Goal: Information Seeking & Learning: Check status

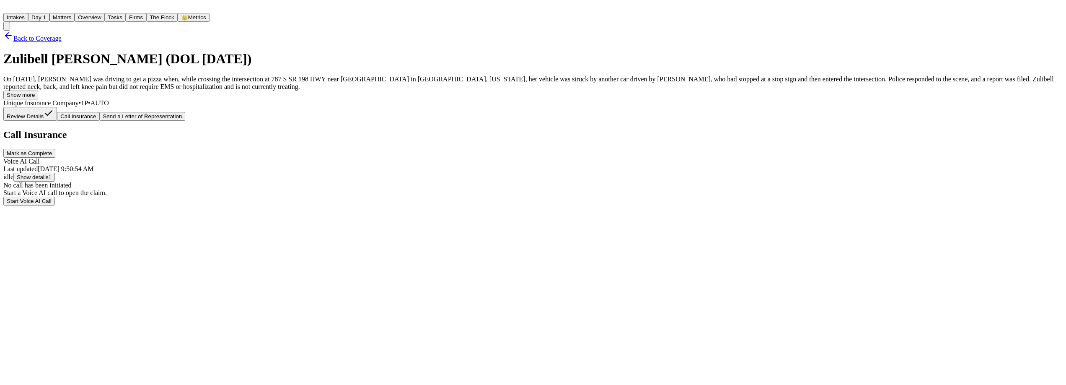
click at [62, 39] on span "Back to Coverage" at bounding box center [37, 38] width 48 height 7
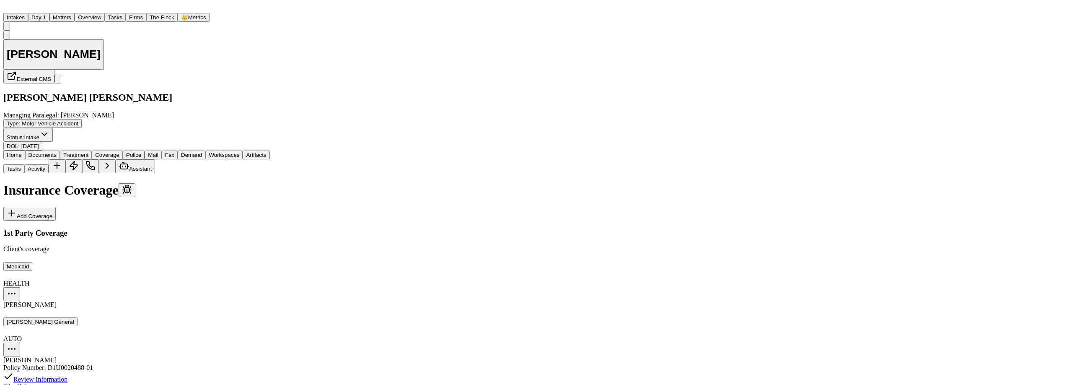
click at [22, 152] on span "Home" at bounding box center [14, 155] width 15 height 6
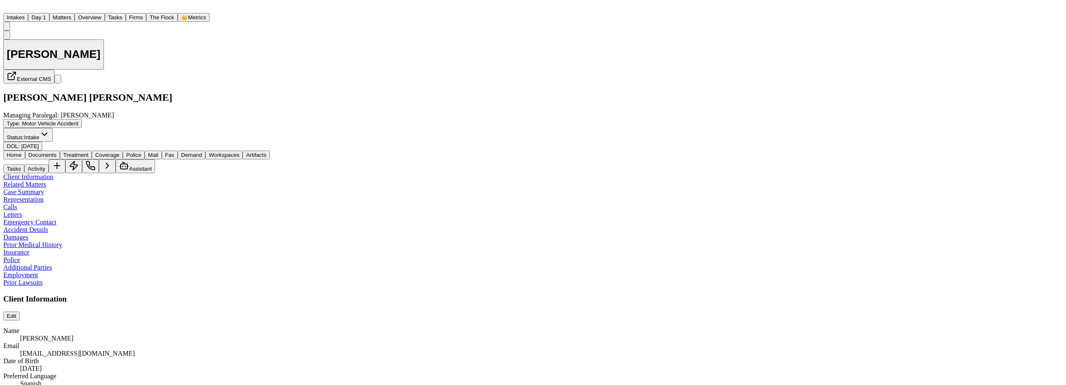
click at [57, 152] on span "Documents" at bounding box center [42, 155] width 28 height 6
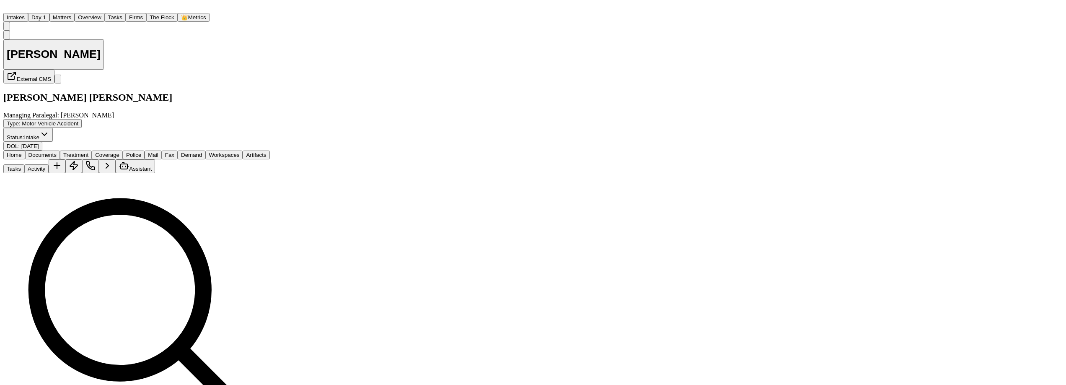
click at [119, 152] on span "Coverage" at bounding box center [107, 155] width 24 height 6
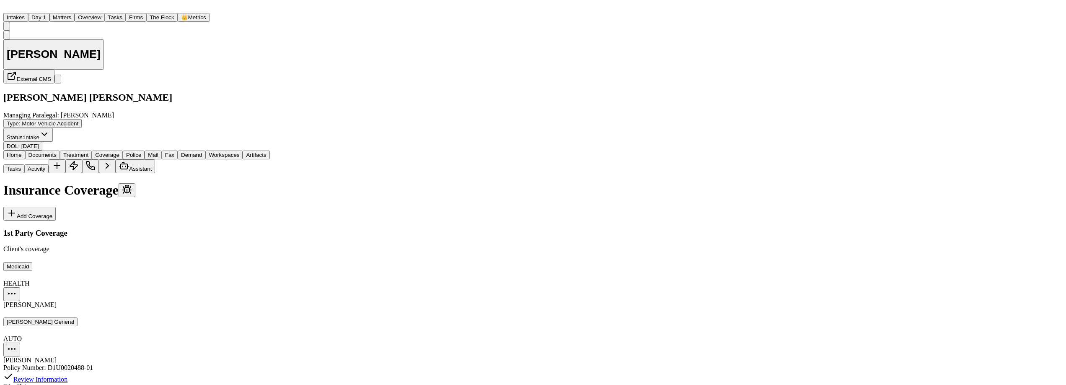
click at [25, 150] on button "Home" at bounding box center [14, 154] width 22 height 9
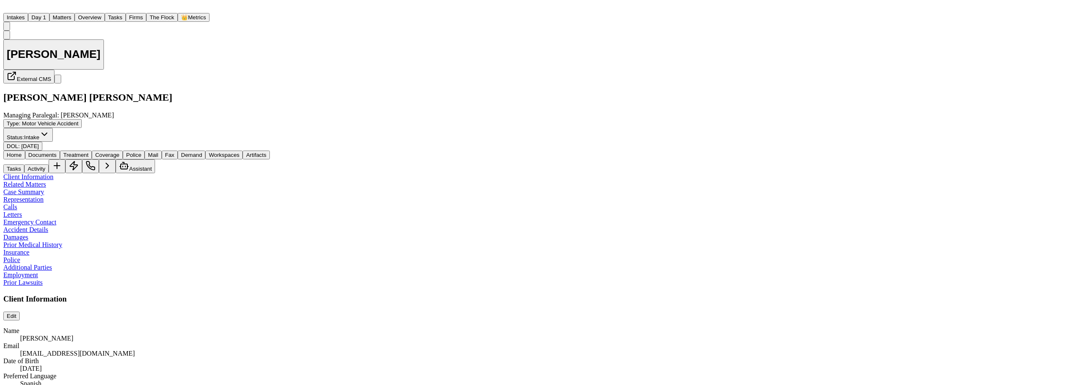
click at [57, 152] on span "Documents" at bounding box center [42, 155] width 28 height 6
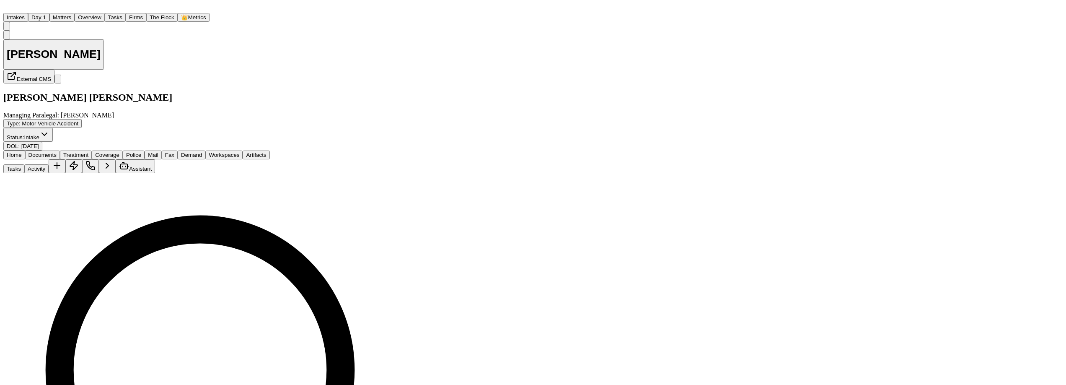
click at [21, 150] on button "Home" at bounding box center [14, 154] width 22 height 9
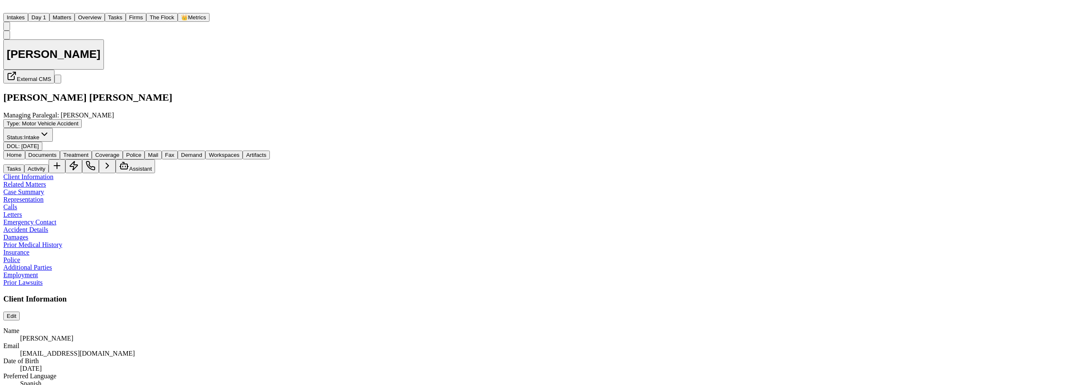
click at [57, 152] on span "Documents" at bounding box center [42, 155] width 28 height 6
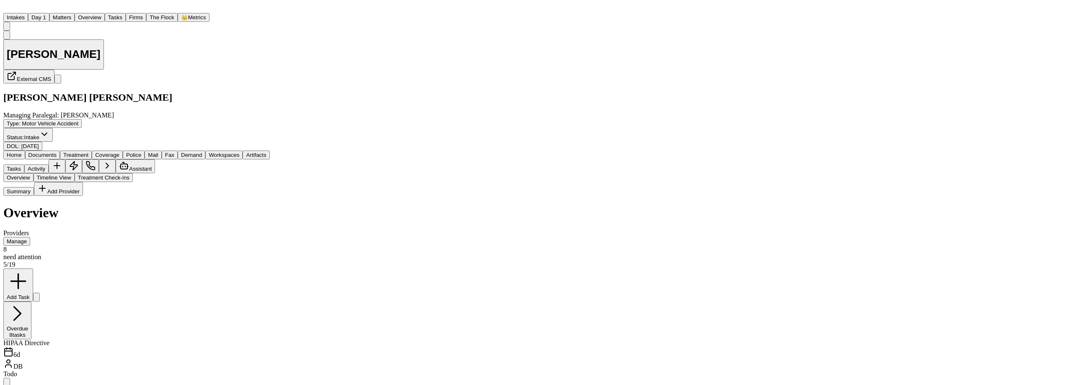
click at [88, 152] on span "Treatment" at bounding box center [75, 155] width 25 height 6
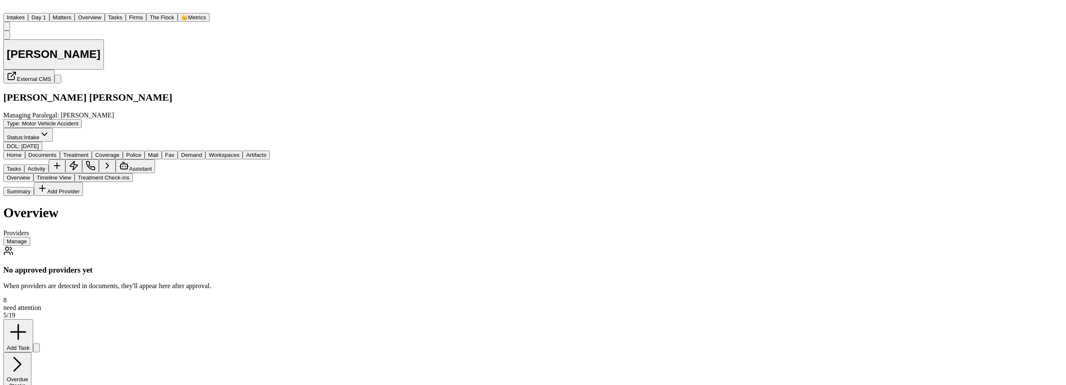
click at [57, 152] on span "Documents" at bounding box center [42, 155] width 28 height 6
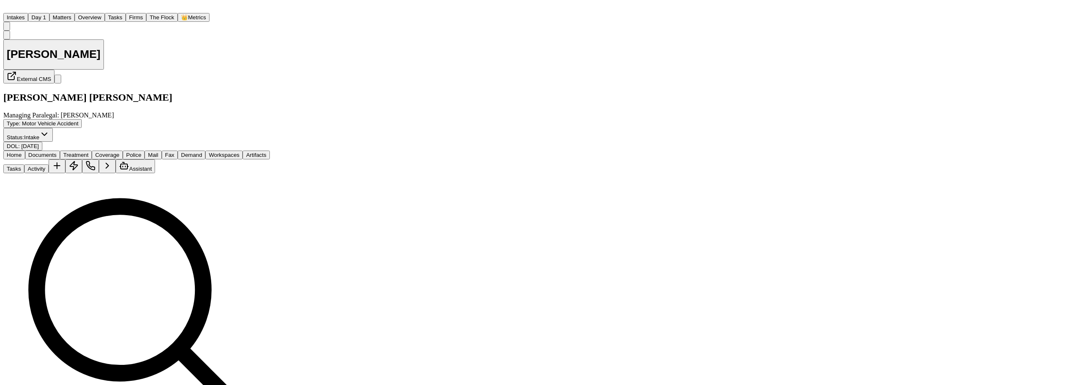
click at [20, 152] on span "Home" at bounding box center [14, 155] width 15 height 6
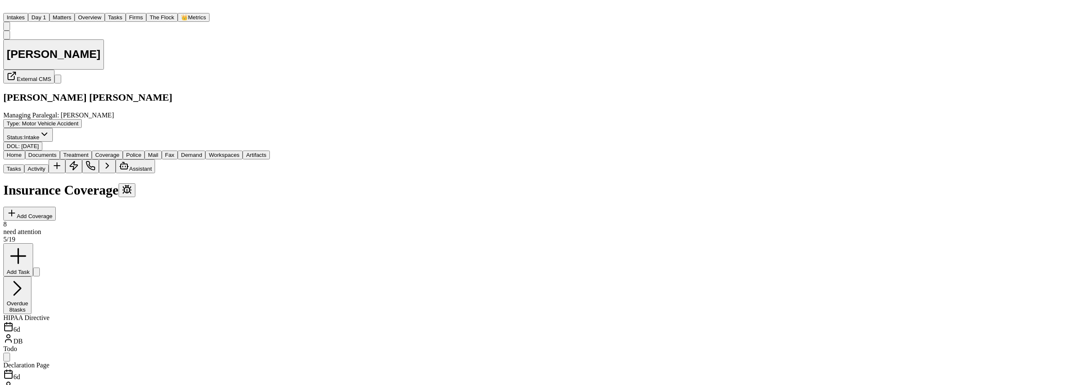
click at [119, 152] on span "Coverage" at bounding box center [107, 155] width 24 height 6
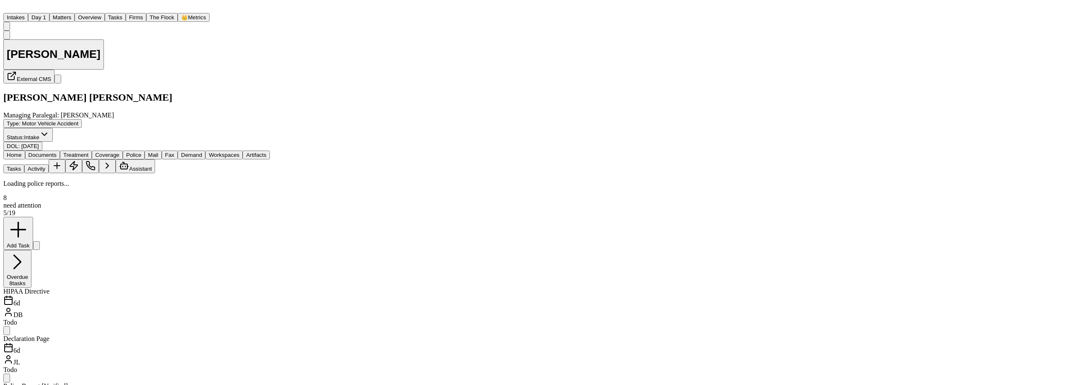
click at [134, 158] on span "button" at bounding box center [134, 158] width 0 height 0
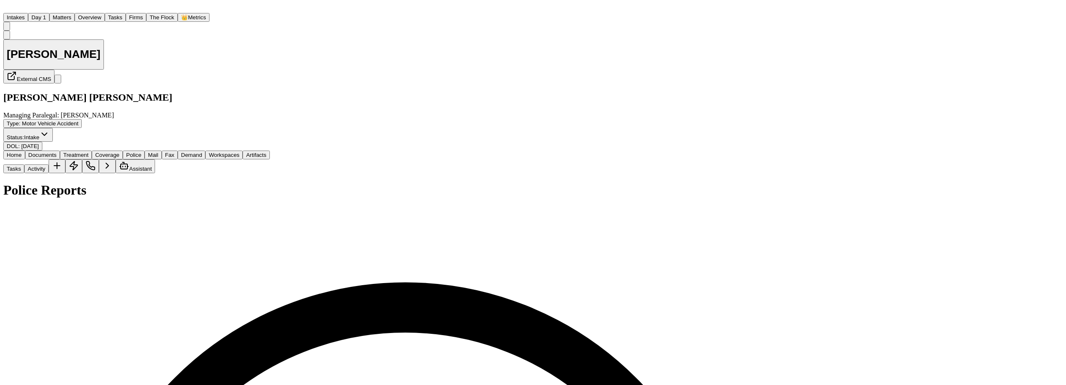
scroll to position [45, 0]
click at [57, 152] on span "Documents" at bounding box center [42, 155] width 28 height 6
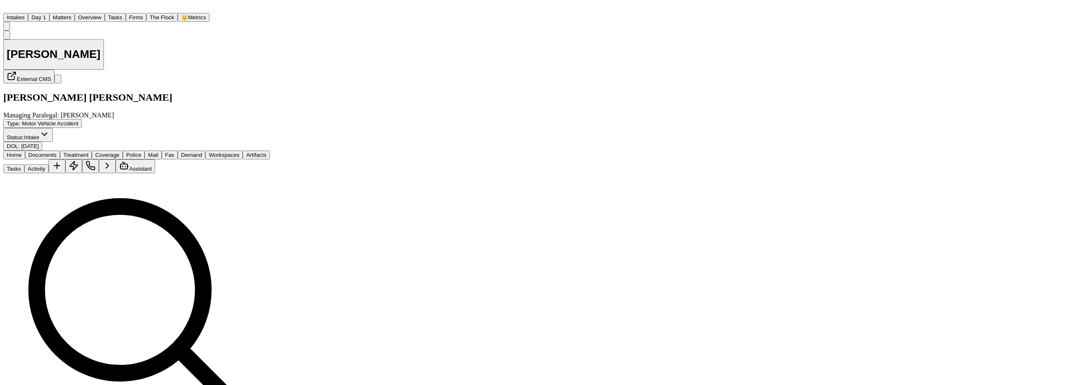
click at [22, 152] on span "Home" at bounding box center [14, 155] width 15 height 6
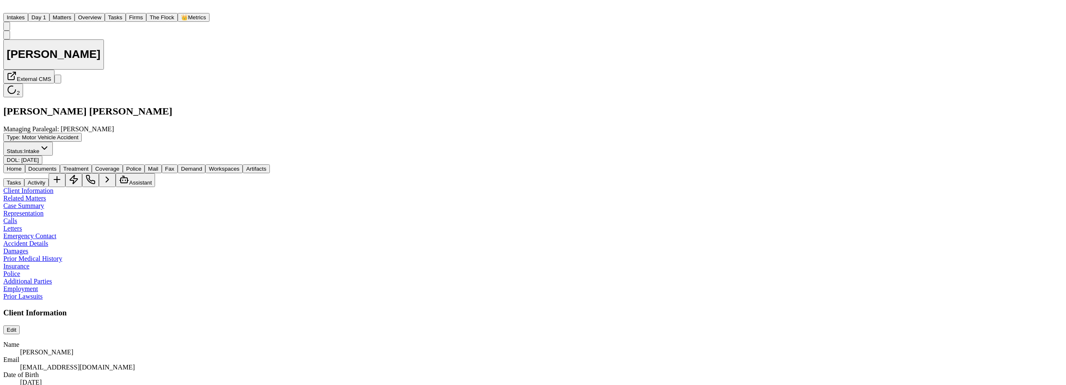
scroll to position [652, 0]
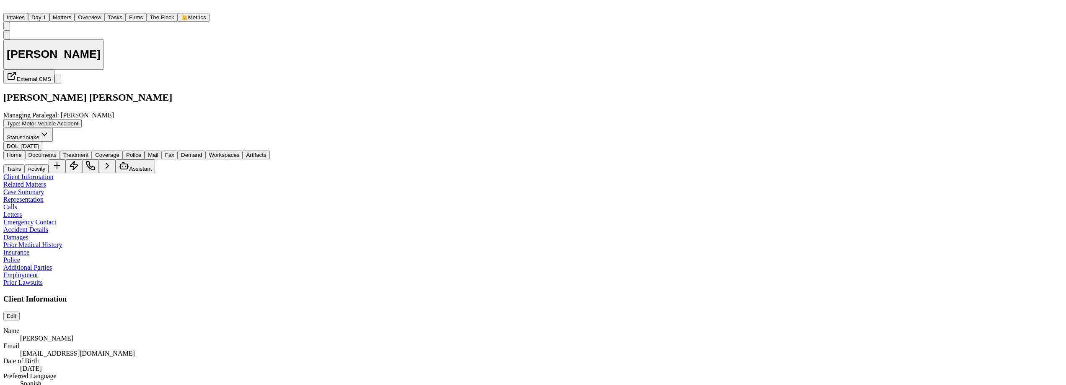
click at [57, 152] on span "Documents" at bounding box center [42, 155] width 28 height 6
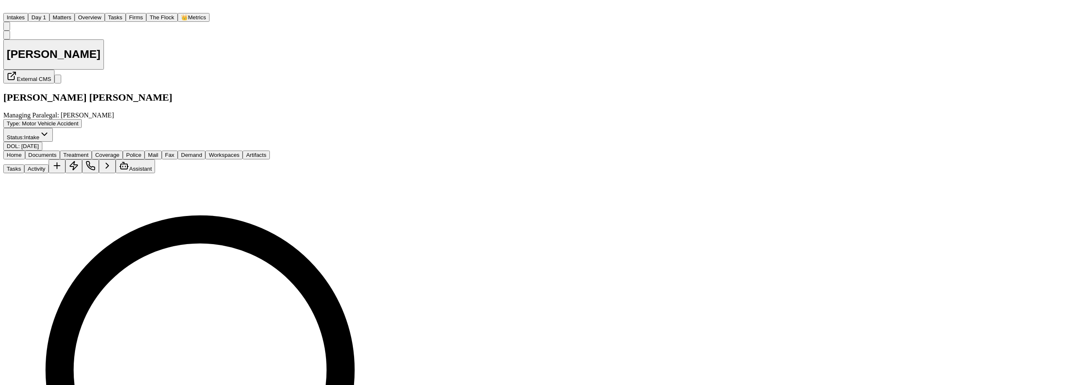
click at [21, 150] on button "Home" at bounding box center [14, 154] width 22 height 9
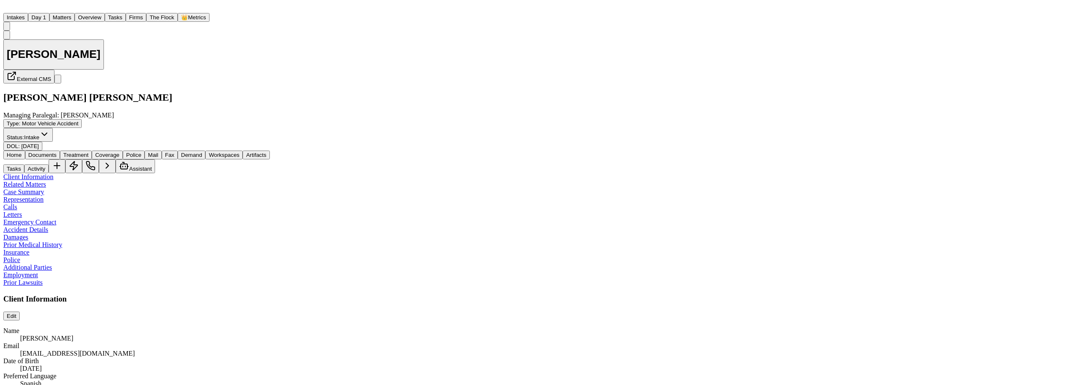
scroll to position [771, 0]
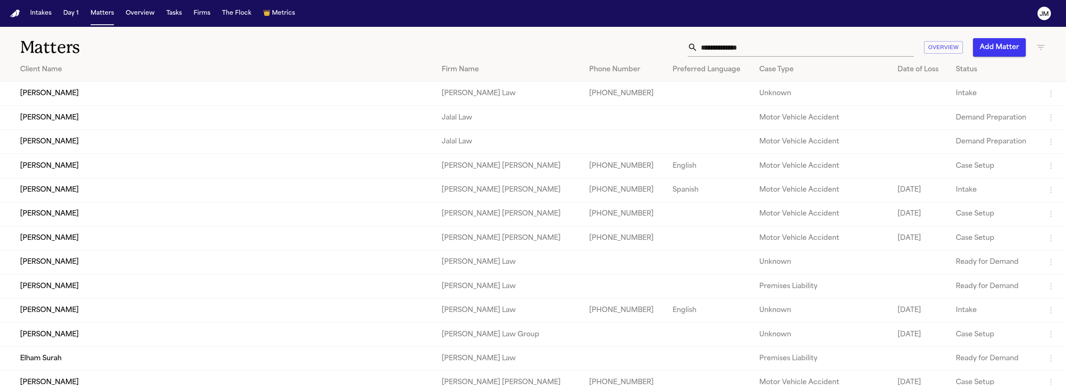
click at [764, 53] on input "text" at bounding box center [806, 47] width 216 height 18
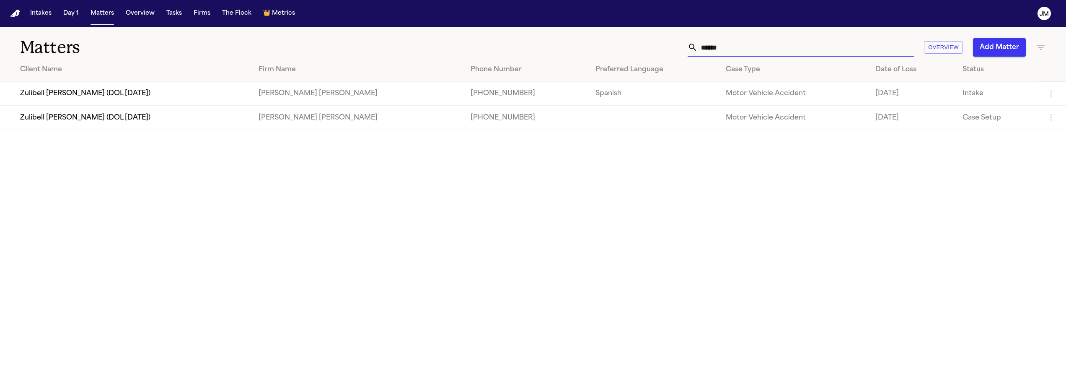
type input "******"
click at [153, 93] on td "Zulibell [PERSON_NAME] (DOL [DATE])" at bounding box center [126, 94] width 252 height 24
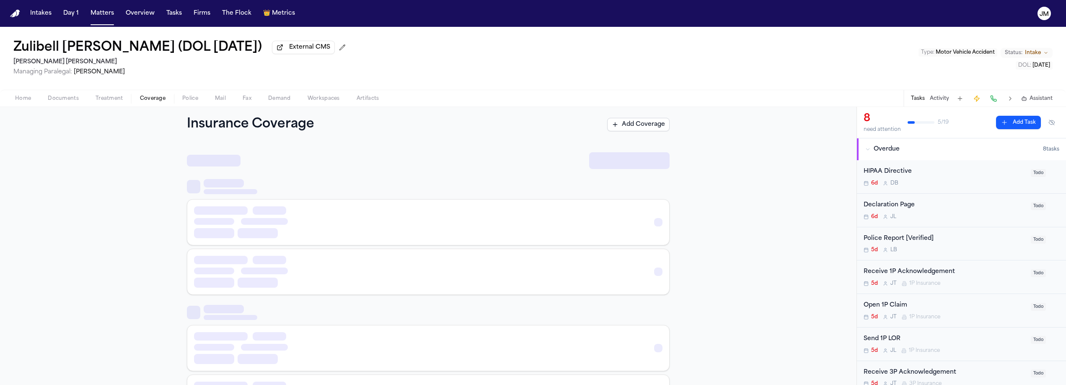
click at [144, 98] on span "Coverage" at bounding box center [153, 98] width 26 height 7
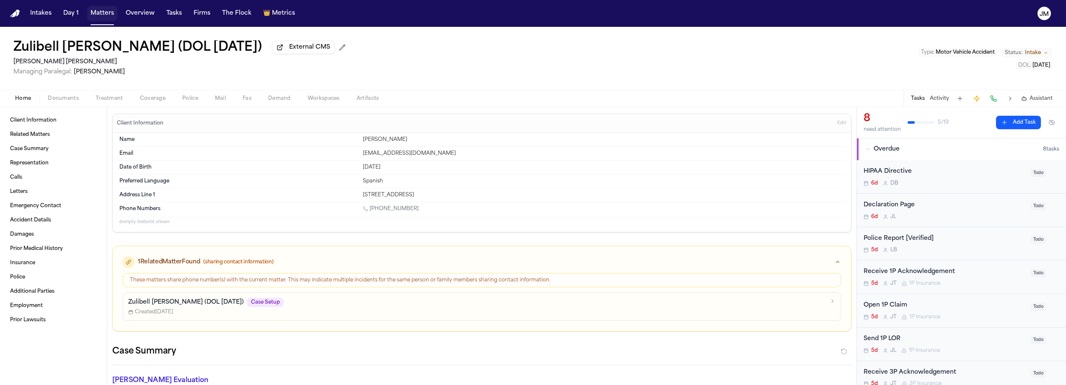
click at [100, 16] on button "Matters" at bounding box center [102, 13] width 30 height 15
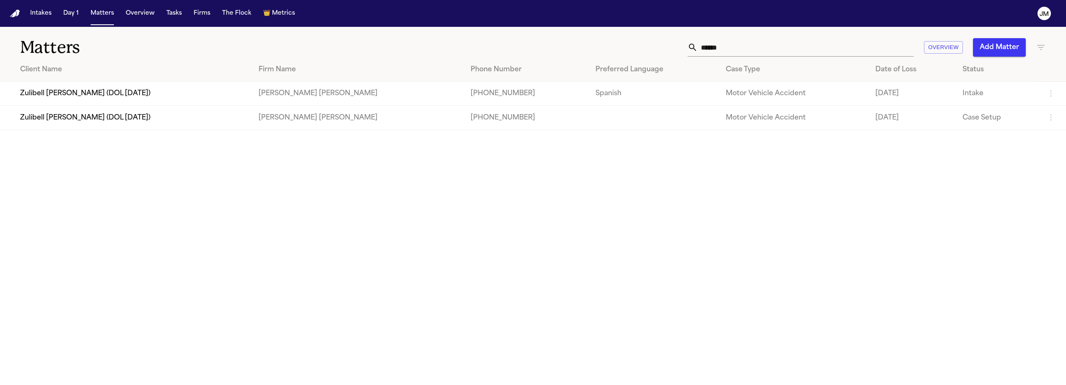
click at [141, 126] on td "Zulibell [PERSON_NAME] (DOL [DATE])" at bounding box center [126, 118] width 252 height 24
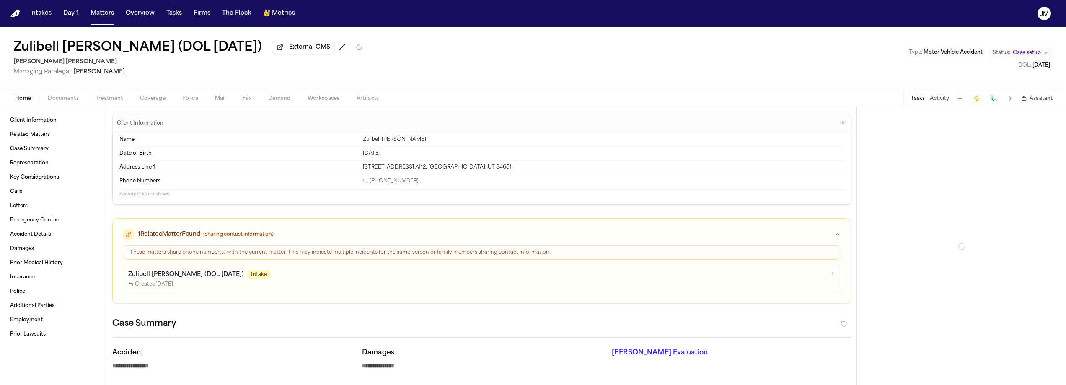
type textarea "*"
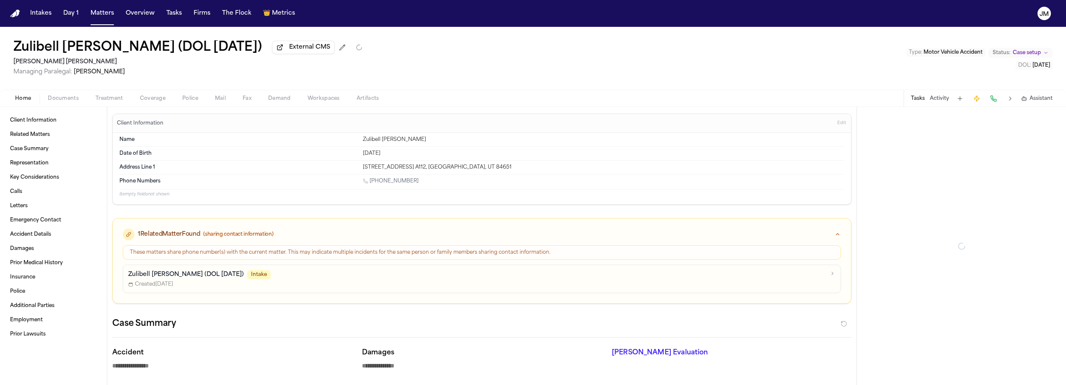
type textarea "*"
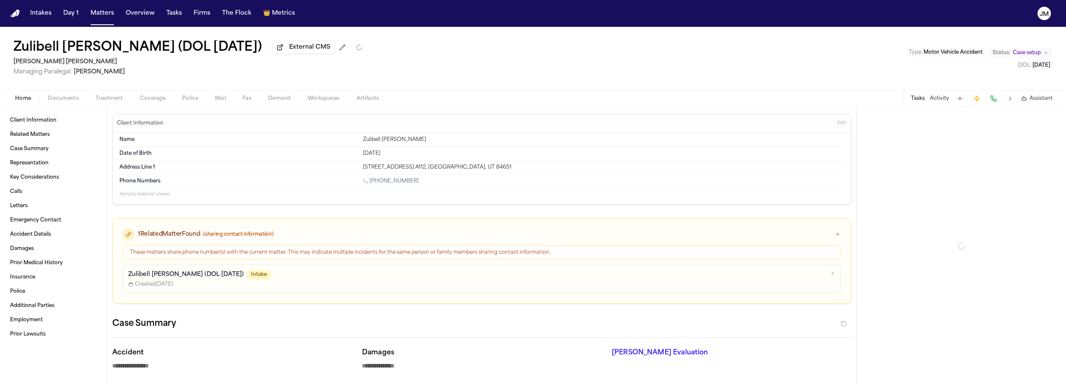
type textarea "*"
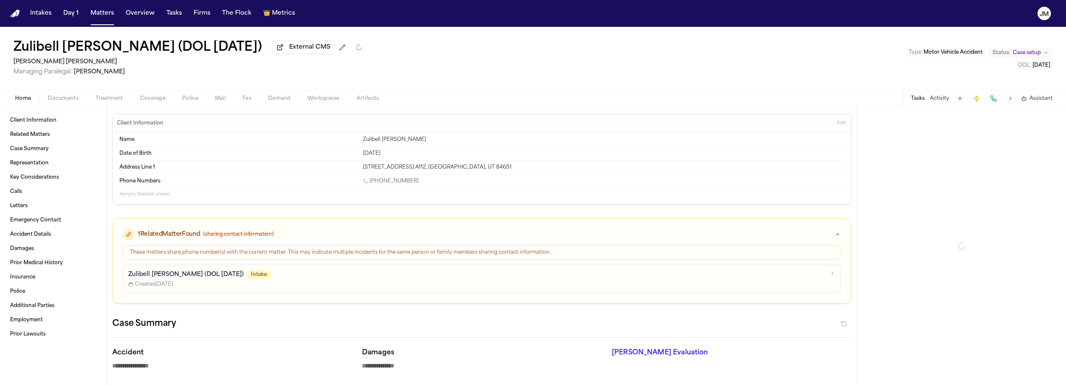
type textarea "*"
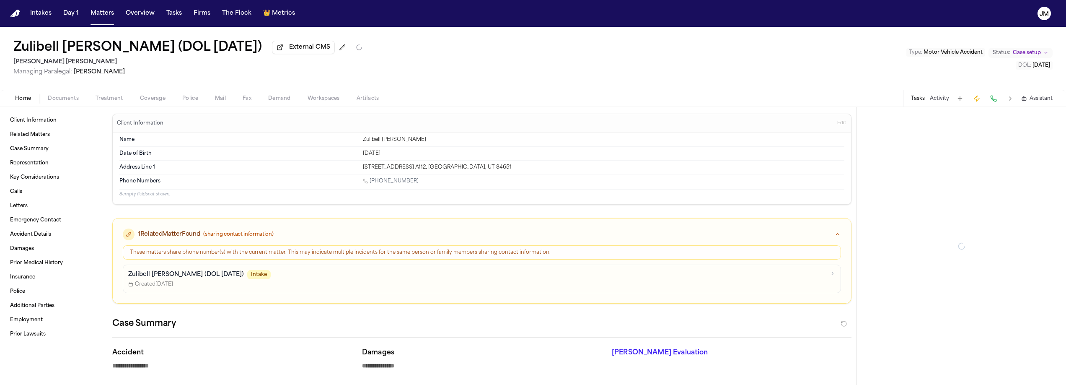
type textarea "*"
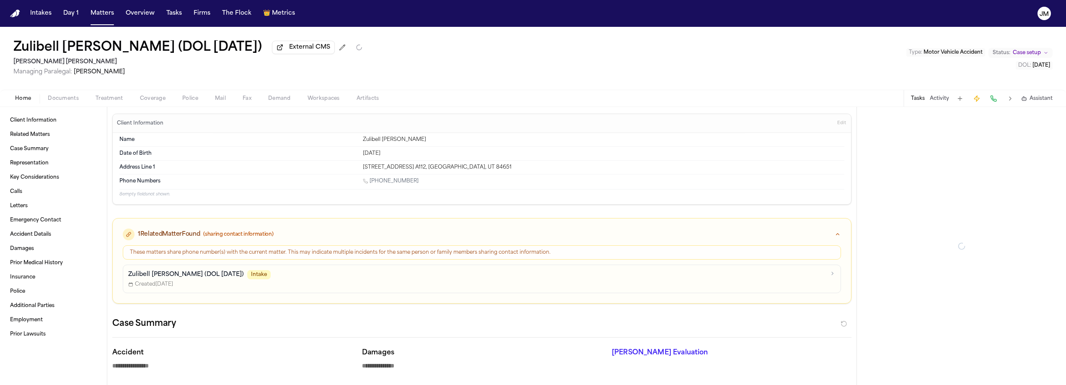
type textarea "*"
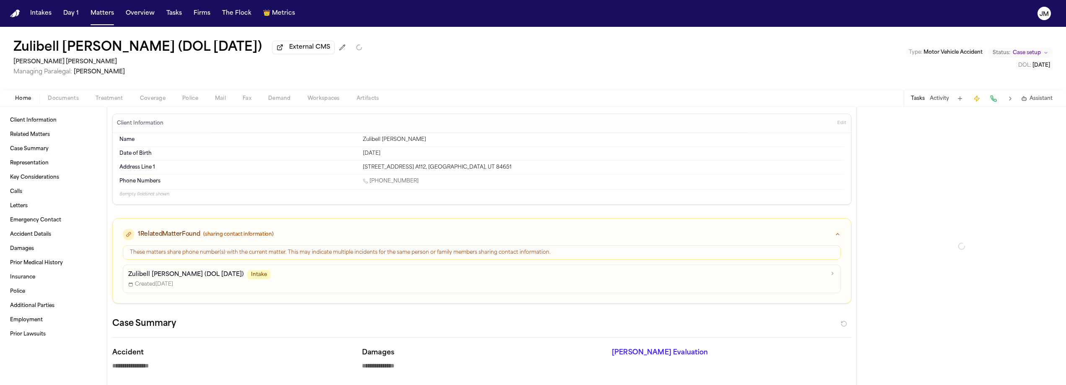
type textarea "*"
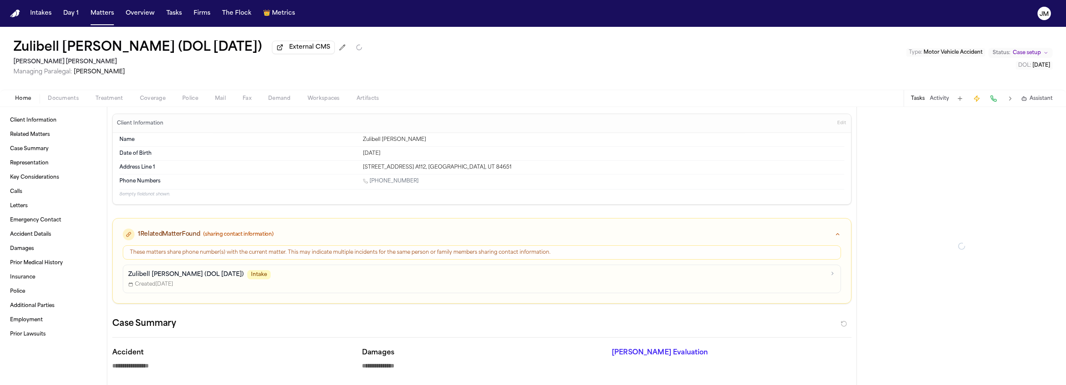
type textarea "*"
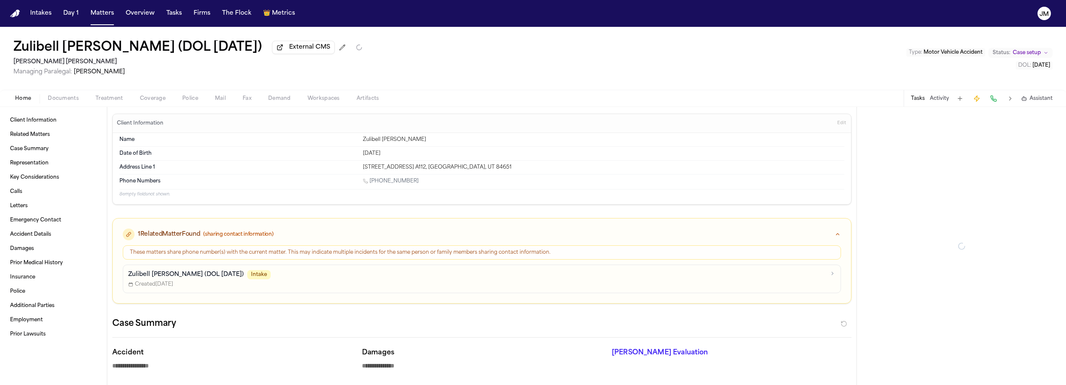
type textarea "*"
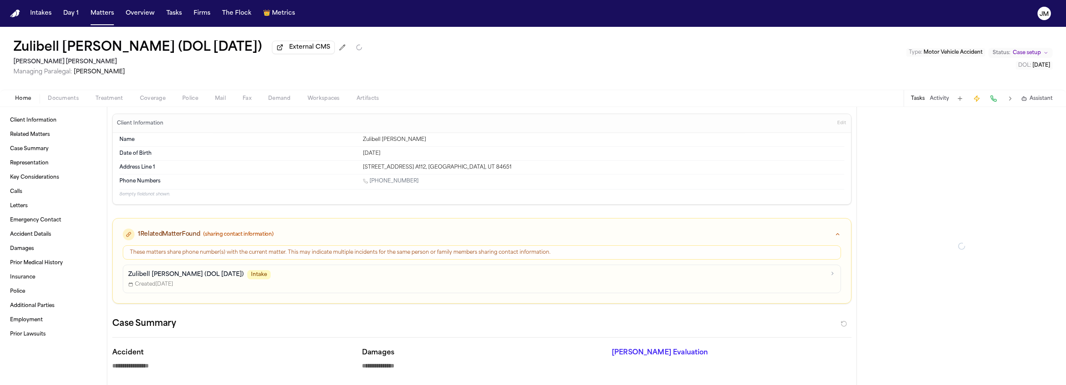
type textarea "*"
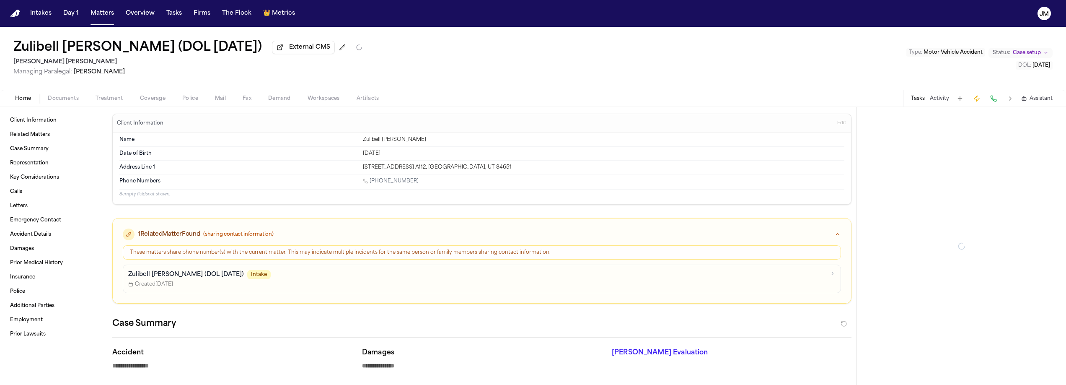
type textarea "*"
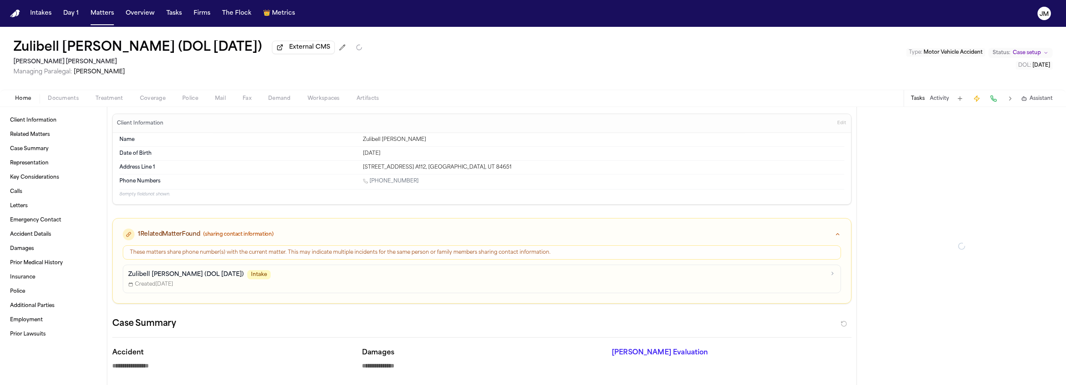
type textarea "*"
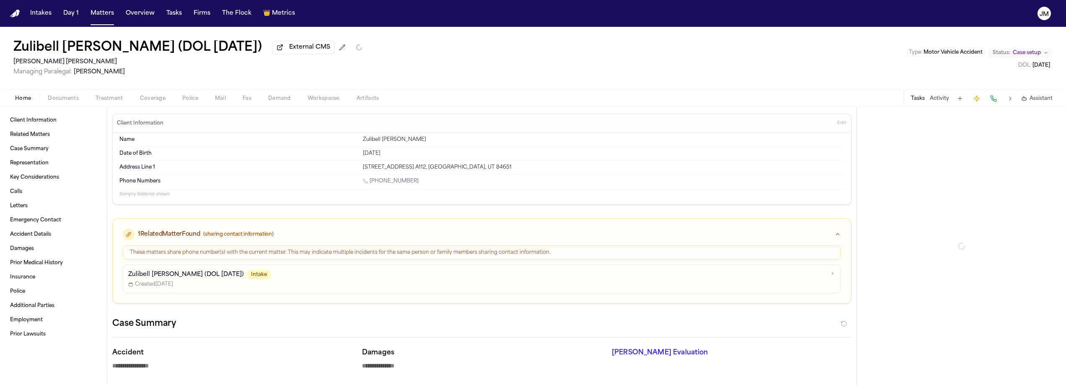
type textarea "*"
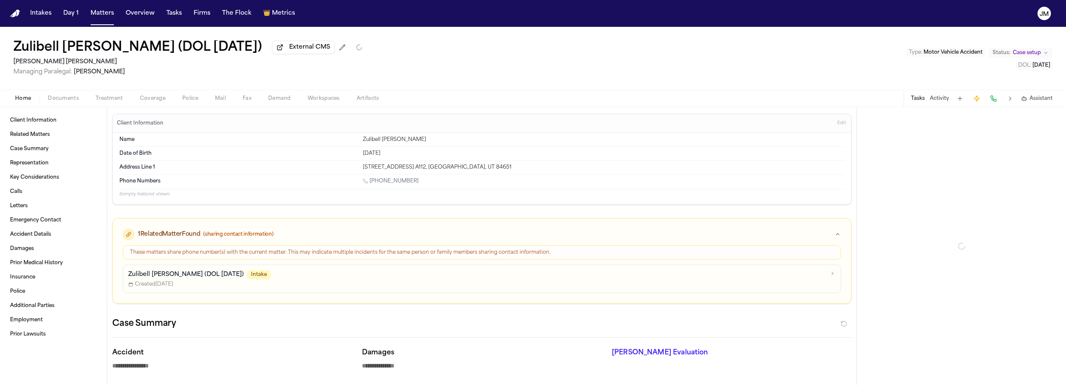
type textarea "*"
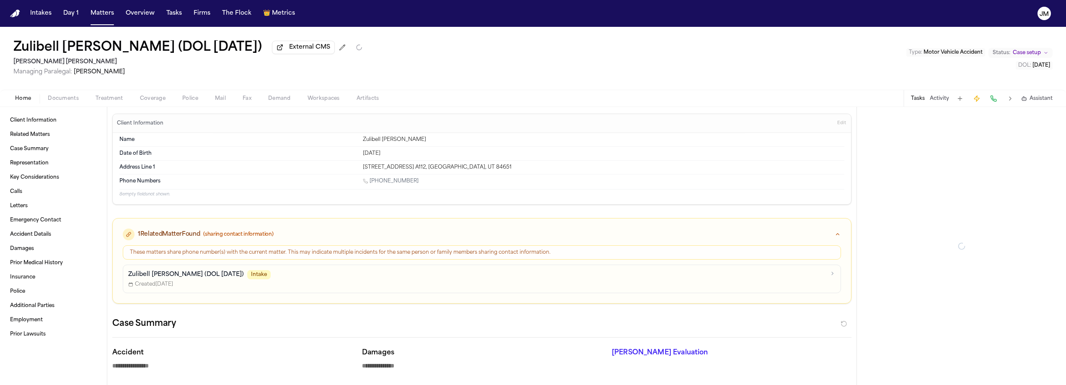
type textarea "*"
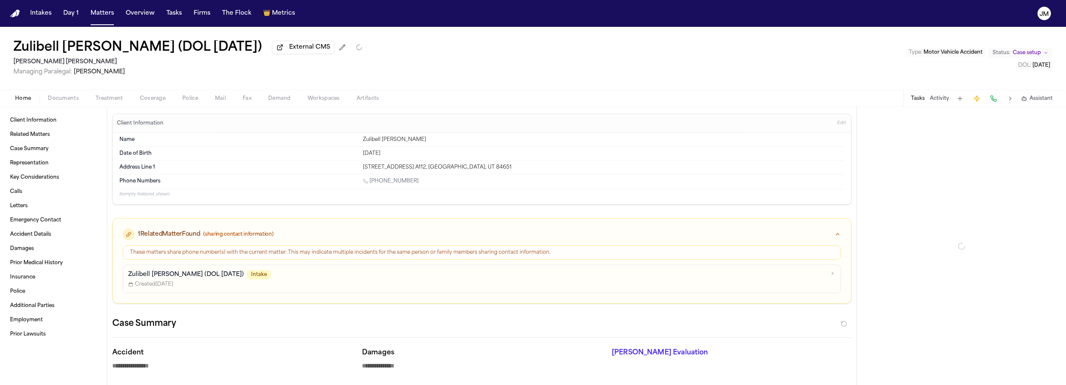
type textarea "*"
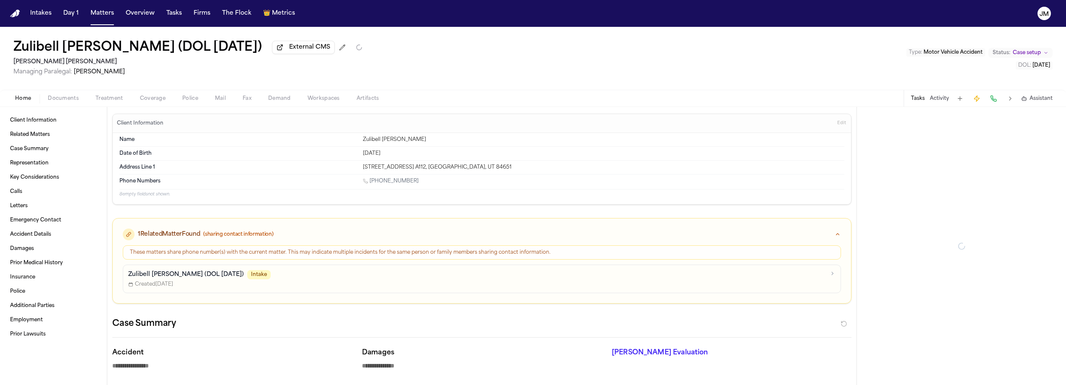
type textarea "*"
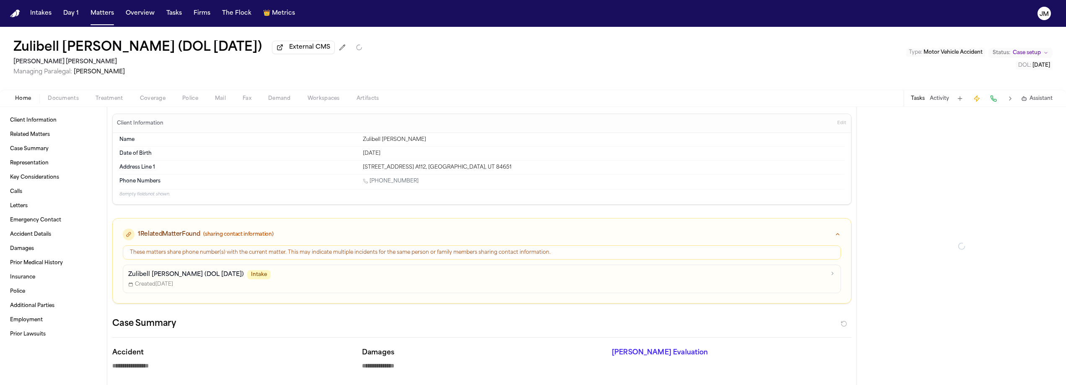
type textarea "*"
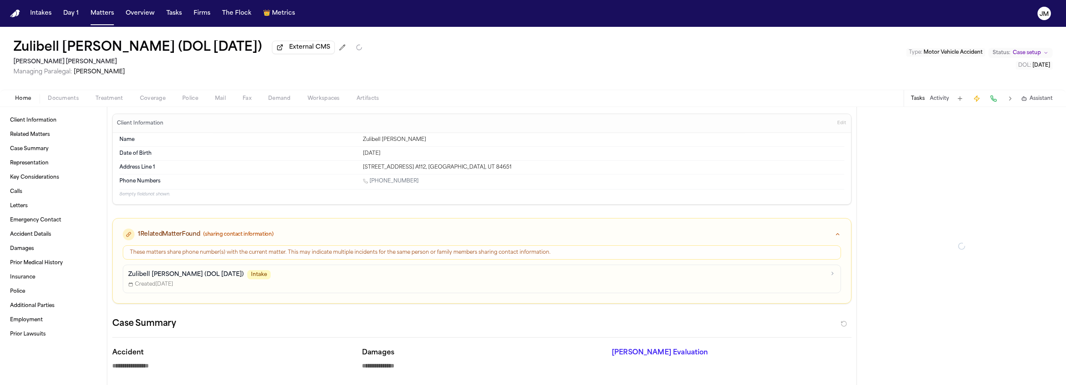
type textarea "*"
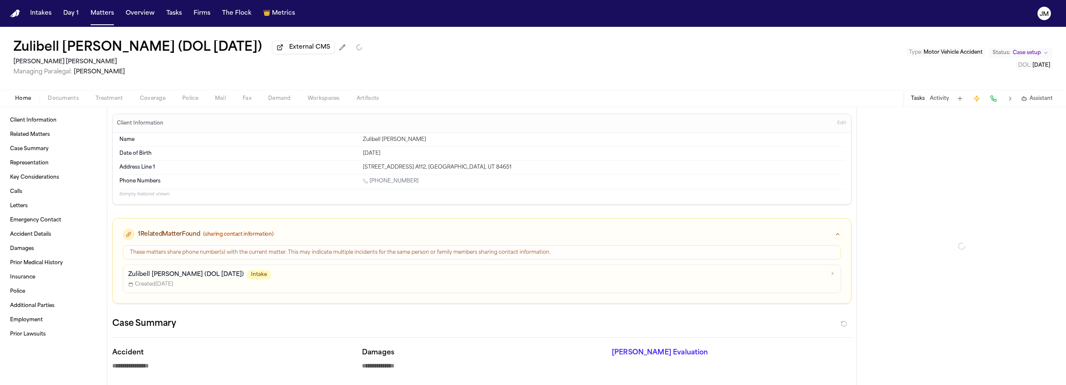
type textarea "*"
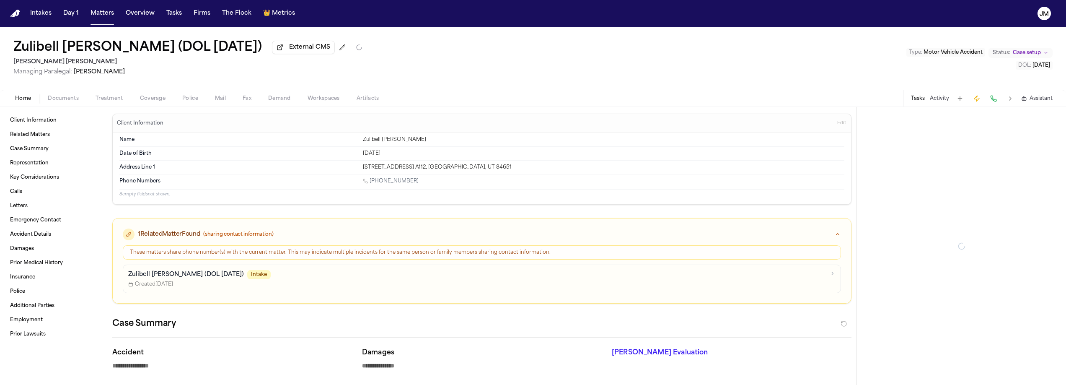
type textarea "*"
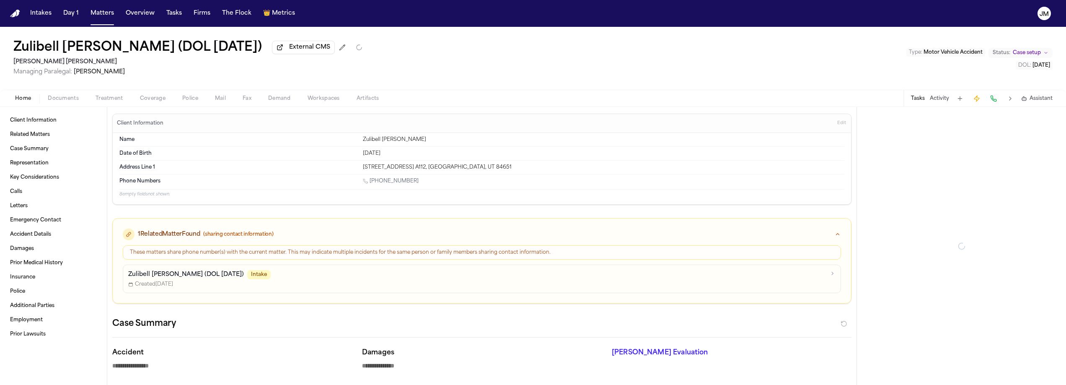
type textarea "*"
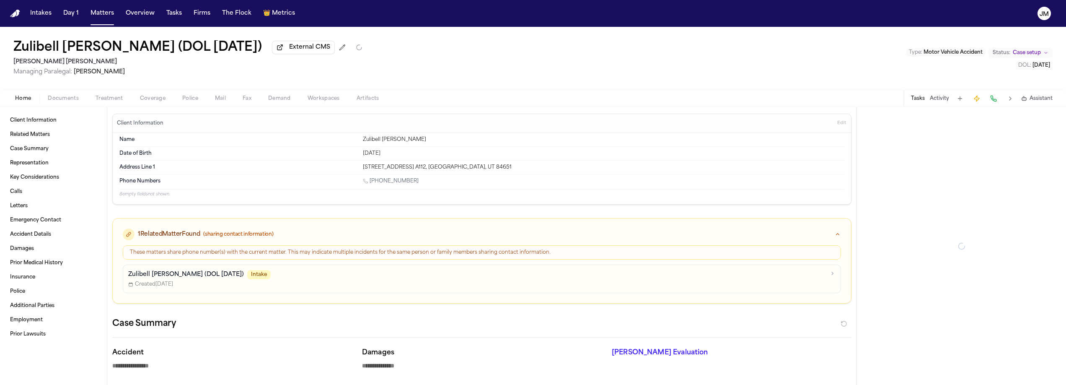
type textarea "*"
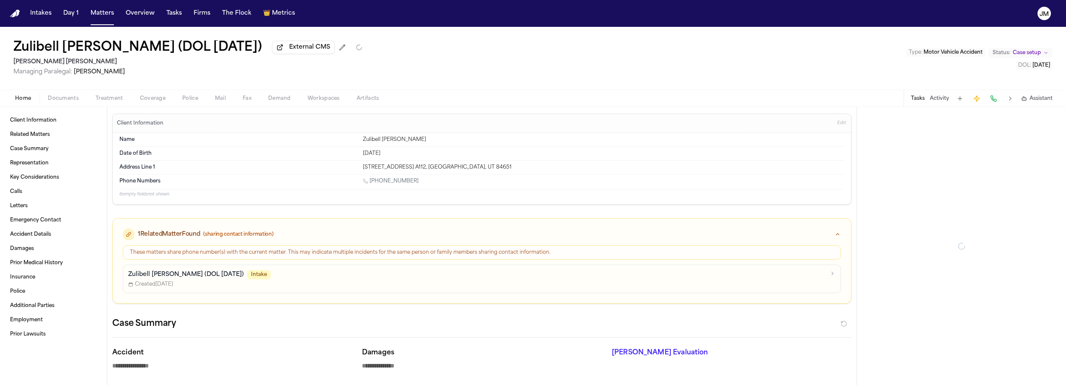
type textarea "*"
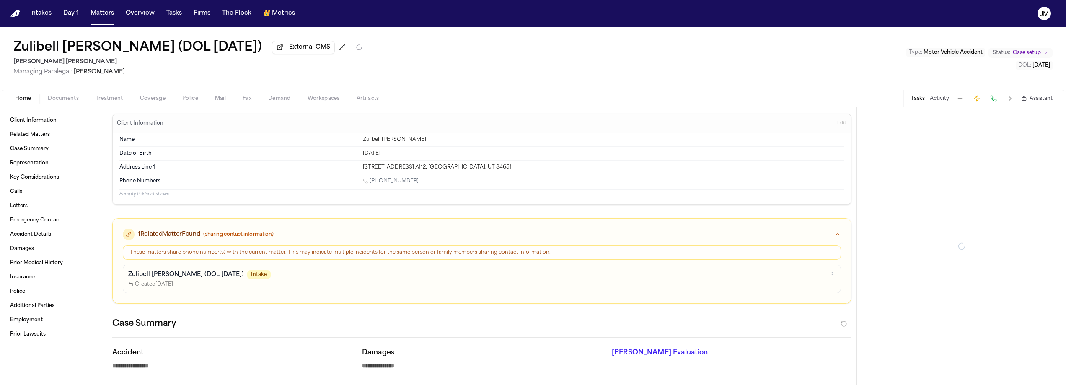
type textarea "*"
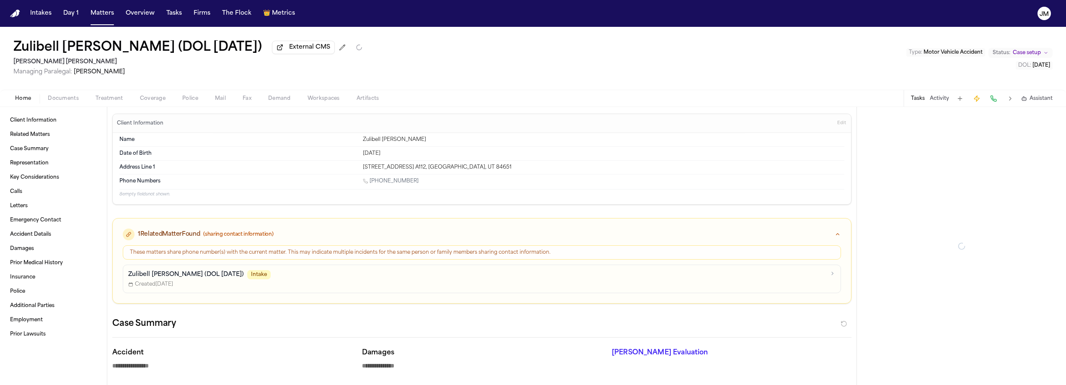
type textarea "*"
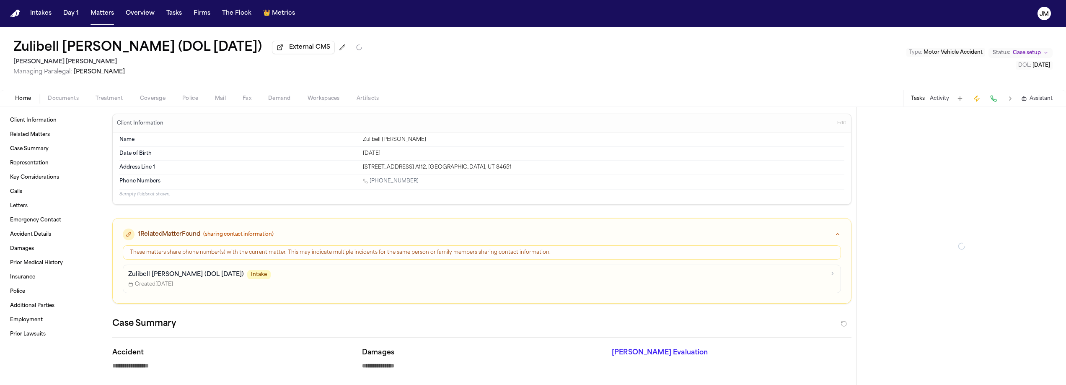
type textarea "*"
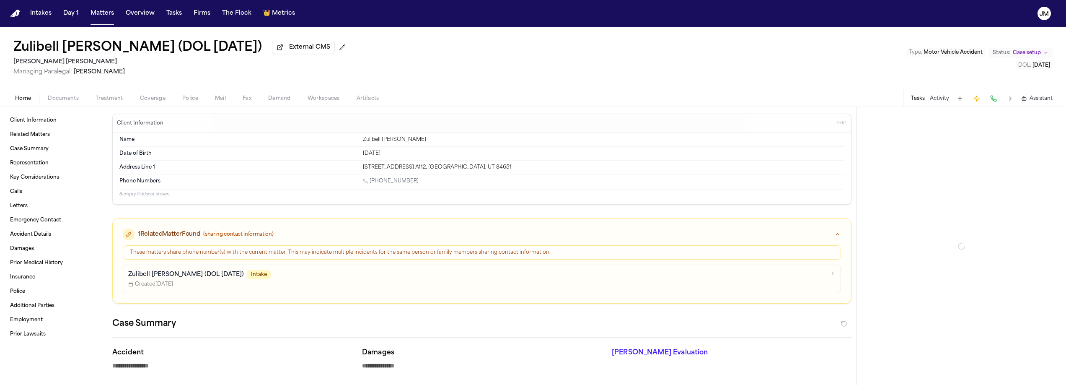
type textarea "*"
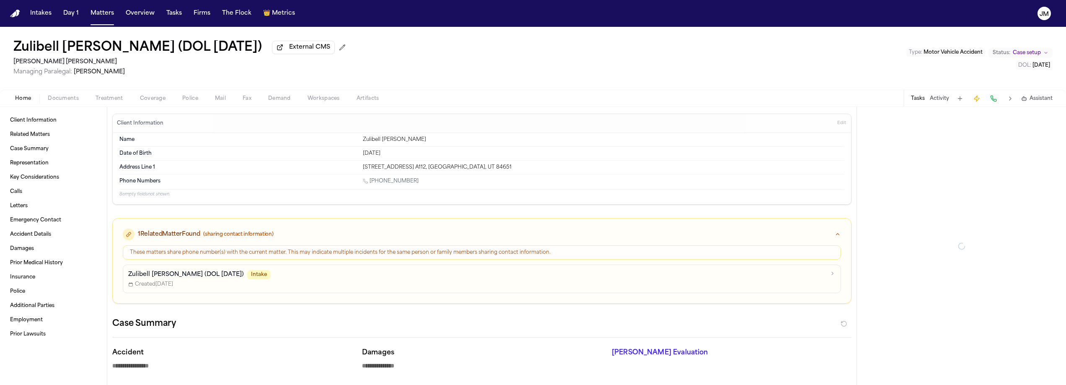
type textarea "*"
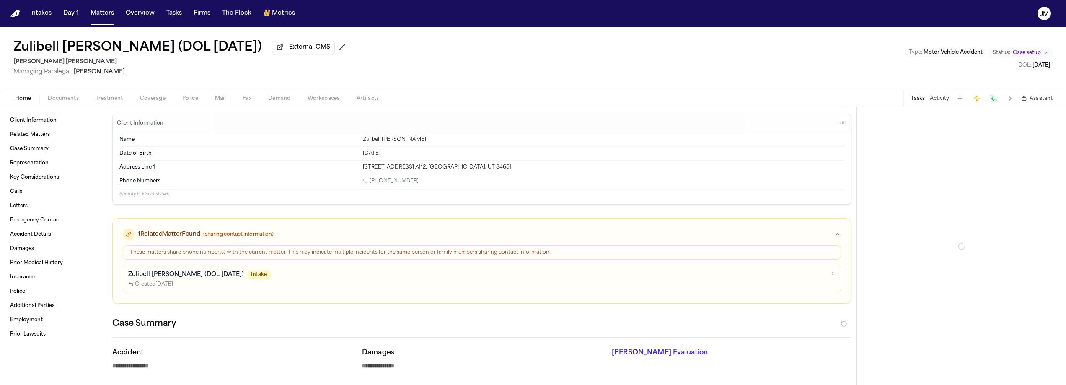
type textarea "*"
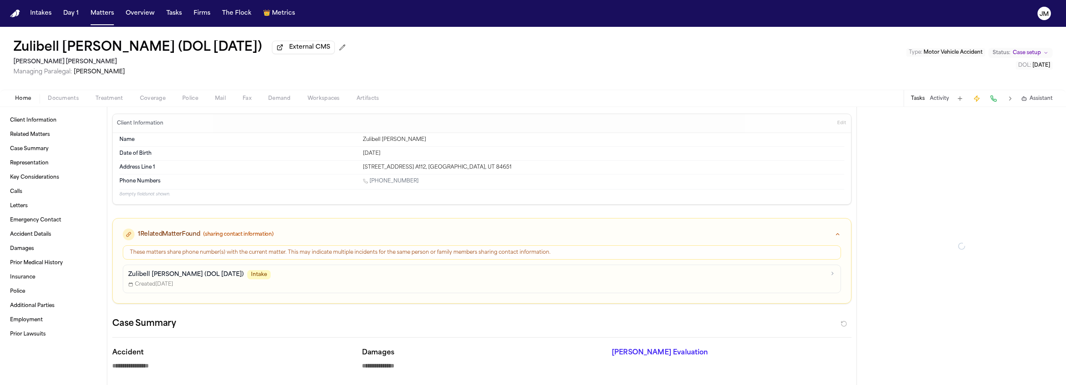
type textarea "*"
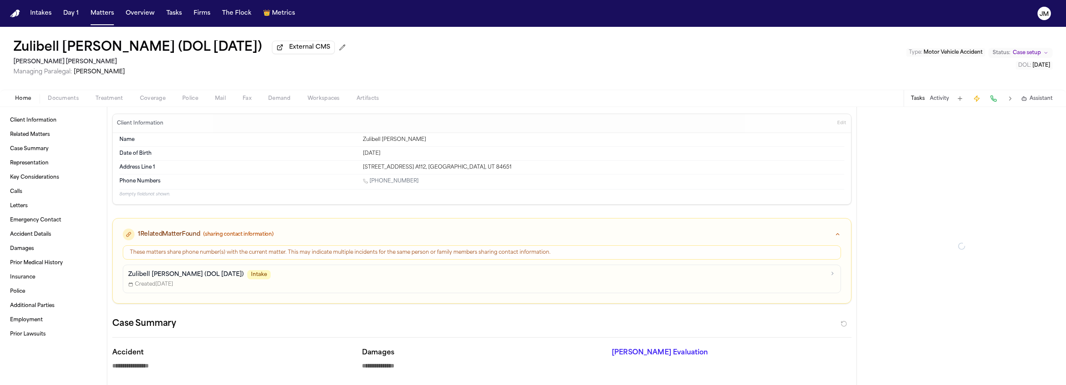
type textarea "*"
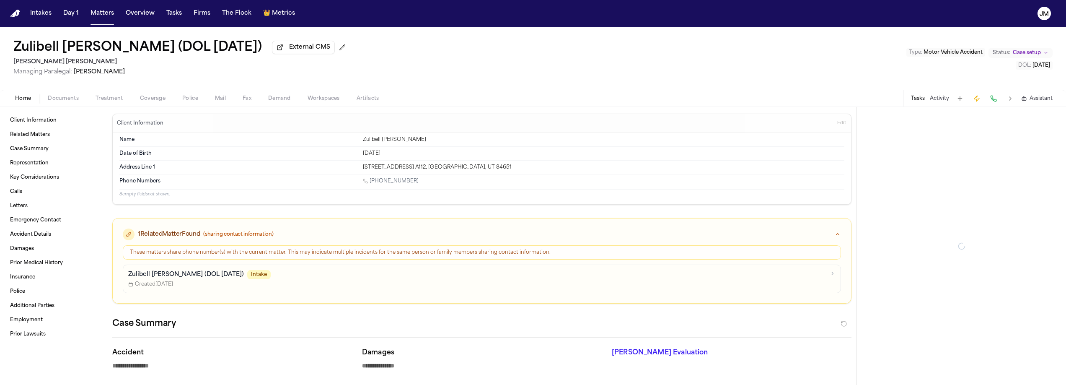
type textarea "*"
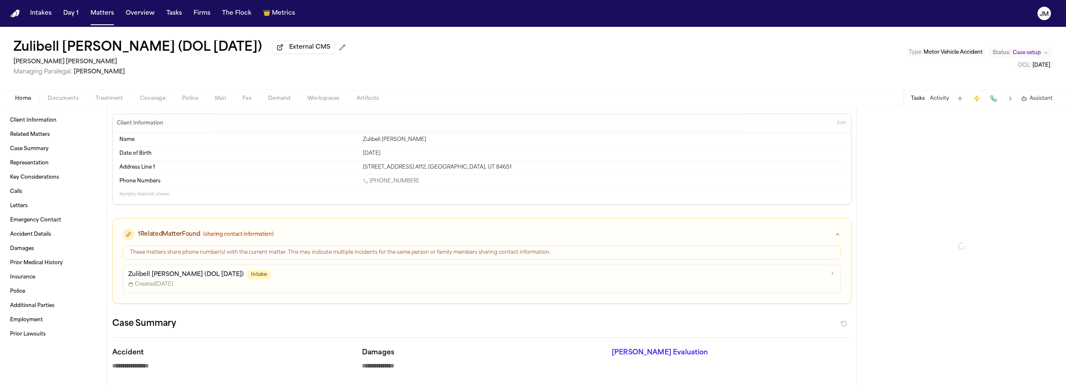
type textarea "*"
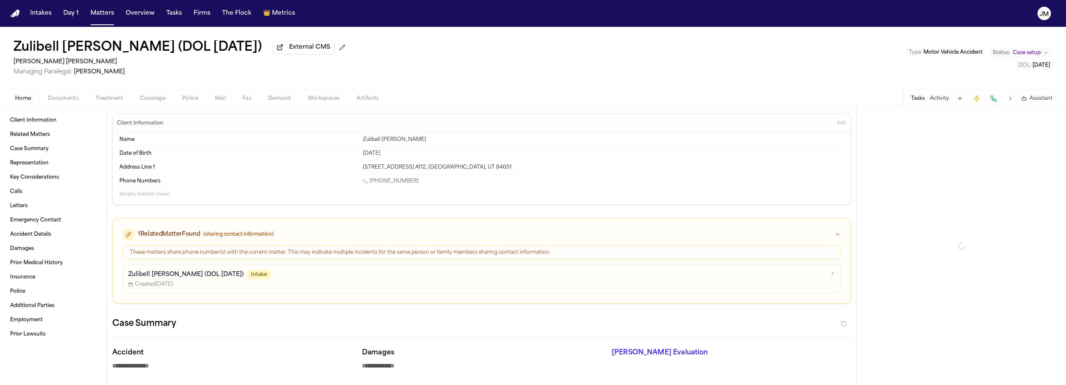
type textarea "*"
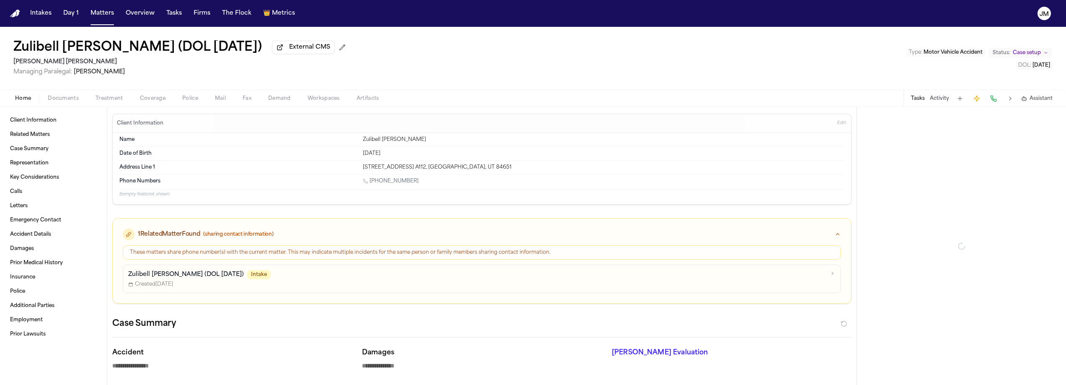
type textarea "*"
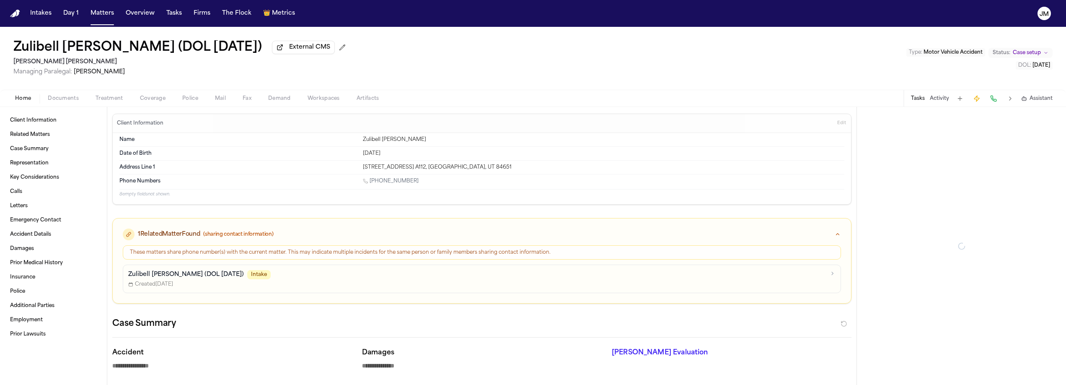
type textarea "*"
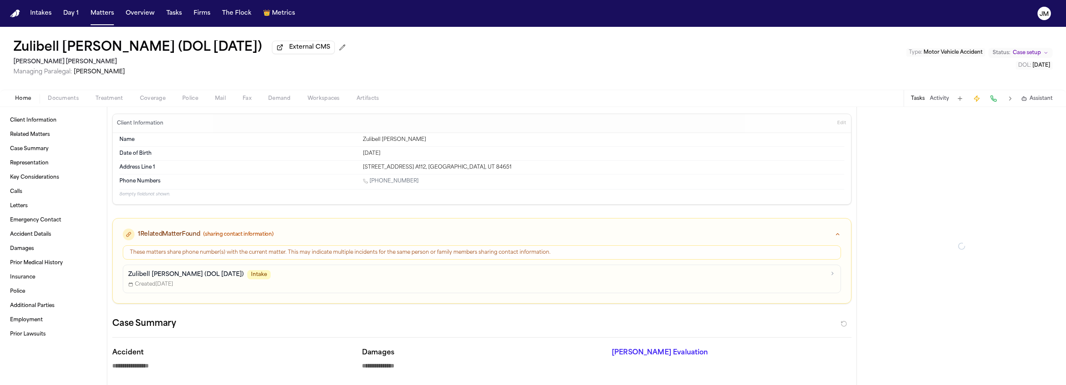
type textarea "*"
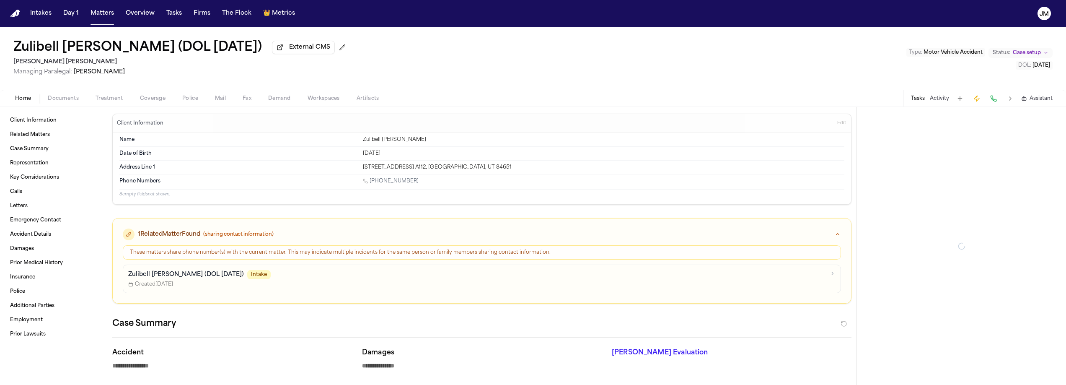
type textarea "*"
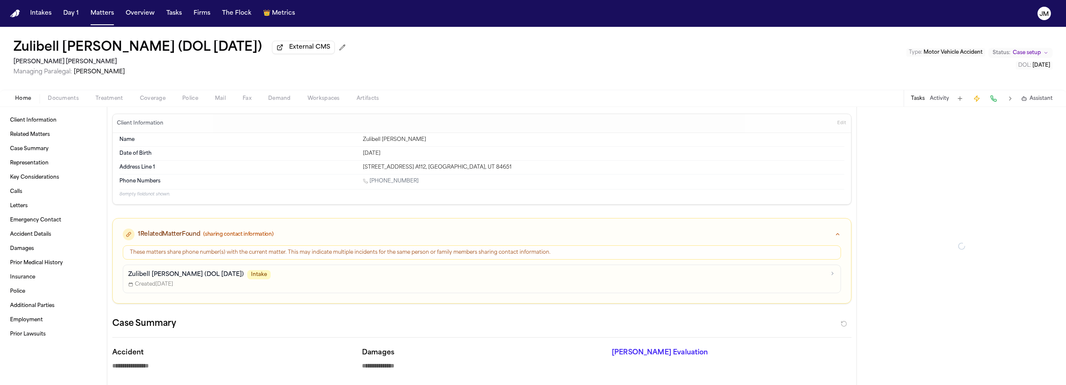
type textarea "*"
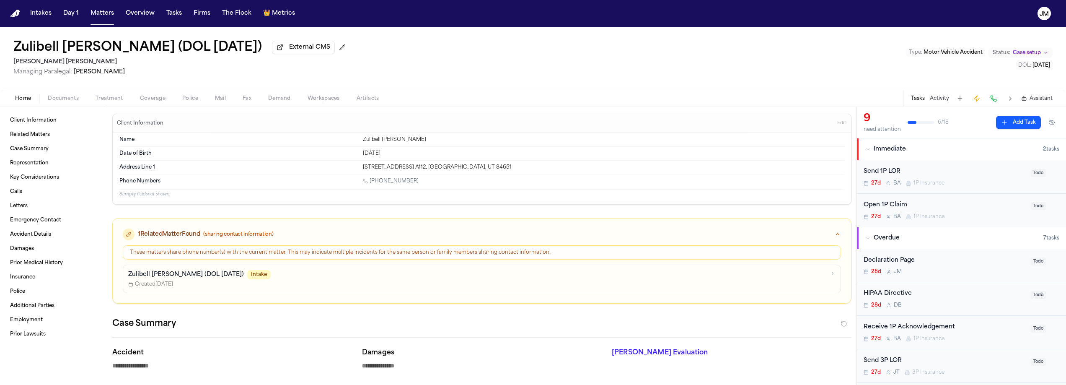
click at [149, 102] on span "Coverage" at bounding box center [153, 98] width 26 height 7
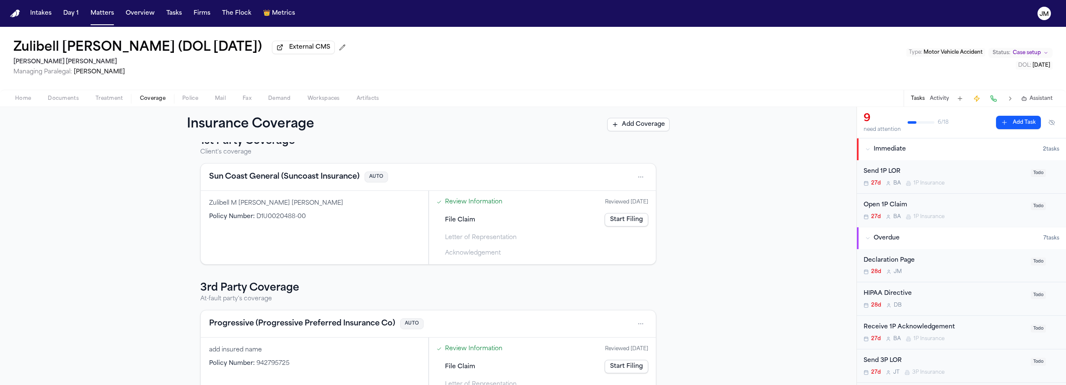
scroll to position [18, 0]
click at [79, 103] on span "button" at bounding box center [63, 103] width 41 height 1
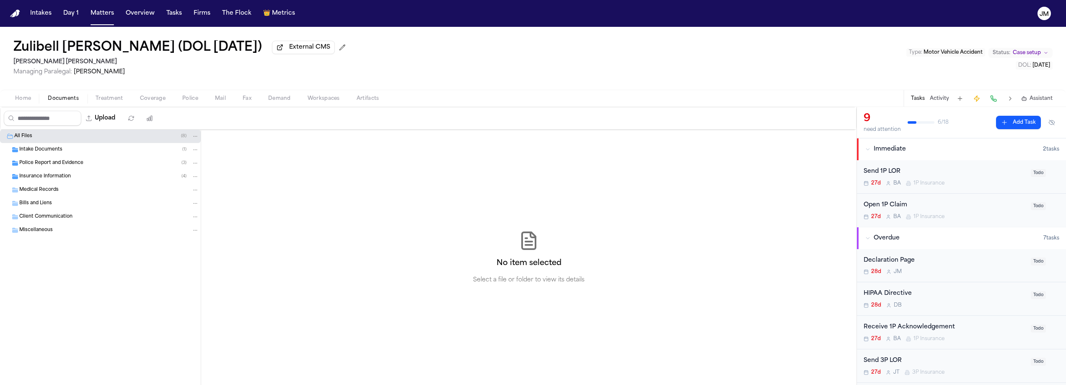
click at [51, 179] on span "Insurance Information" at bounding box center [45, 176] width 52 height 7
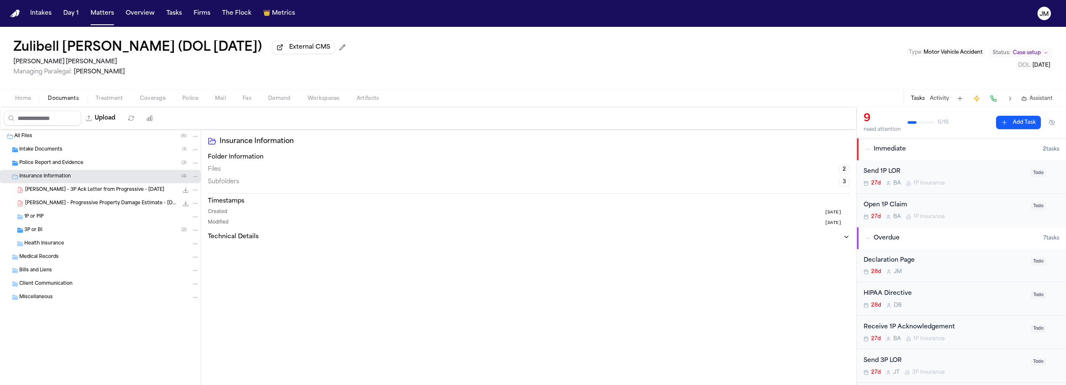
click at [45, 220] on div "1P or PIP" at bounding box center [111, 217] width 175 height 8
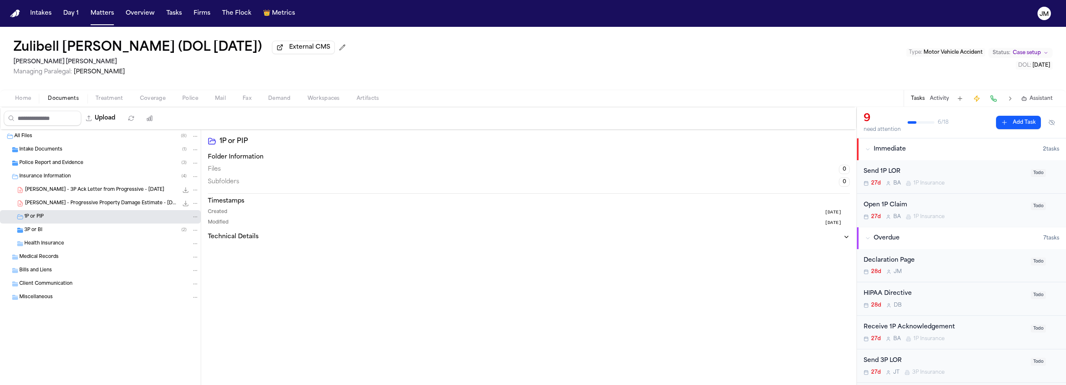
click at [49, 230] on div "3P or BI ( 2 )" at bounding box center [111, 230] width 175 height 8
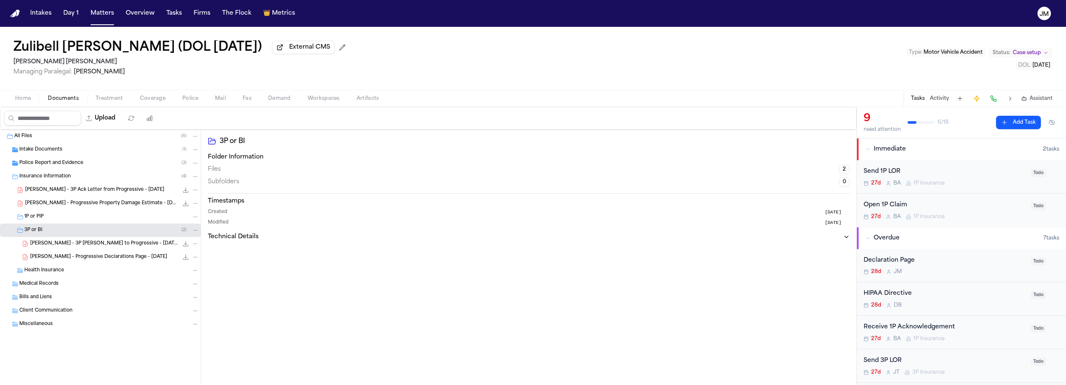
click at [53, 223] on div "1P or PIP" at bounding box center [100, 216] width 201 height 13
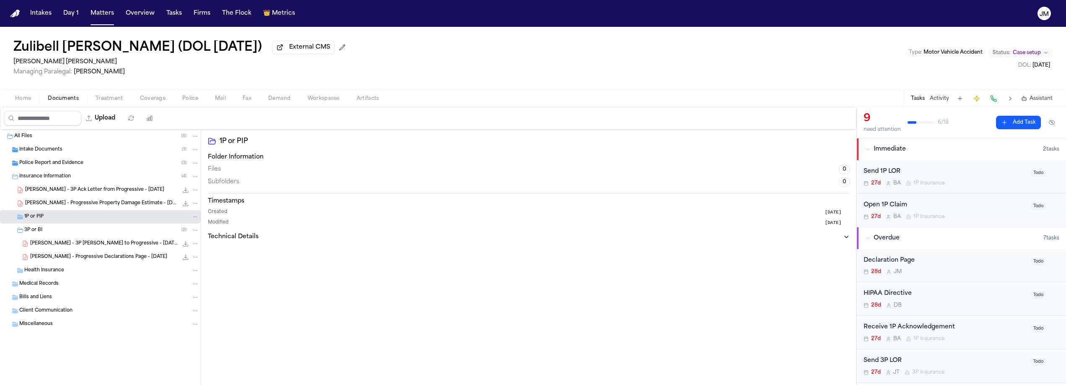
click at [26, 98] on span "Home" at bounding box center [23, 98] width 16 height 7
